Goal: Information Seeking & Learning: Learn about a topic

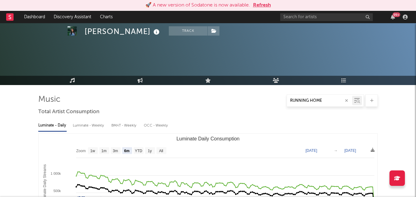
select select "6m"
select select "1w"
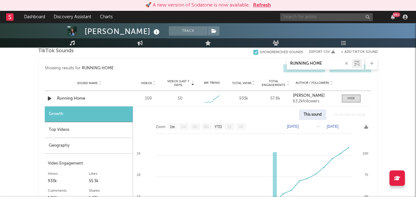
click at [311, 15] on input "text" at bounding box center [326, 17] width 93 height 8
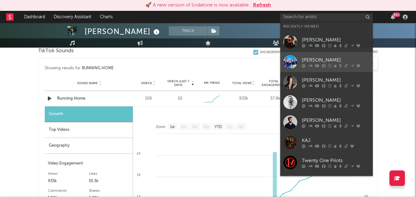
click at [312, 61] on div "[PERSON_NAME]" at bounding box center [336, 59] width 68 height 7
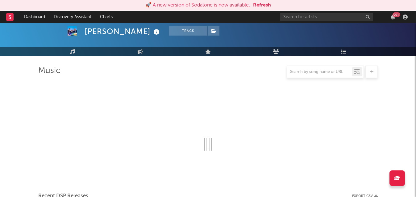
scroll to position [320, 0]
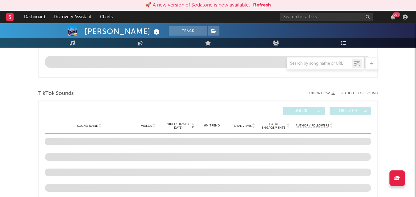
select select "6m"
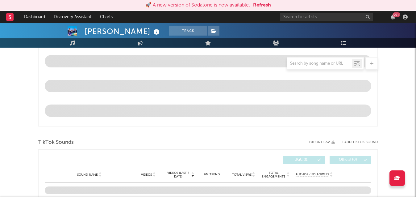
click at [267, 4] on button "Refresh" at bounding box center [262, 5] width 18 height 7
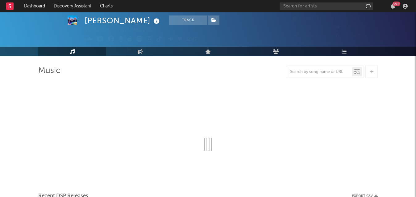
scroll to position [18, 0]
select select "6m"
